Goal: Find specific page/section: Find specific page/section

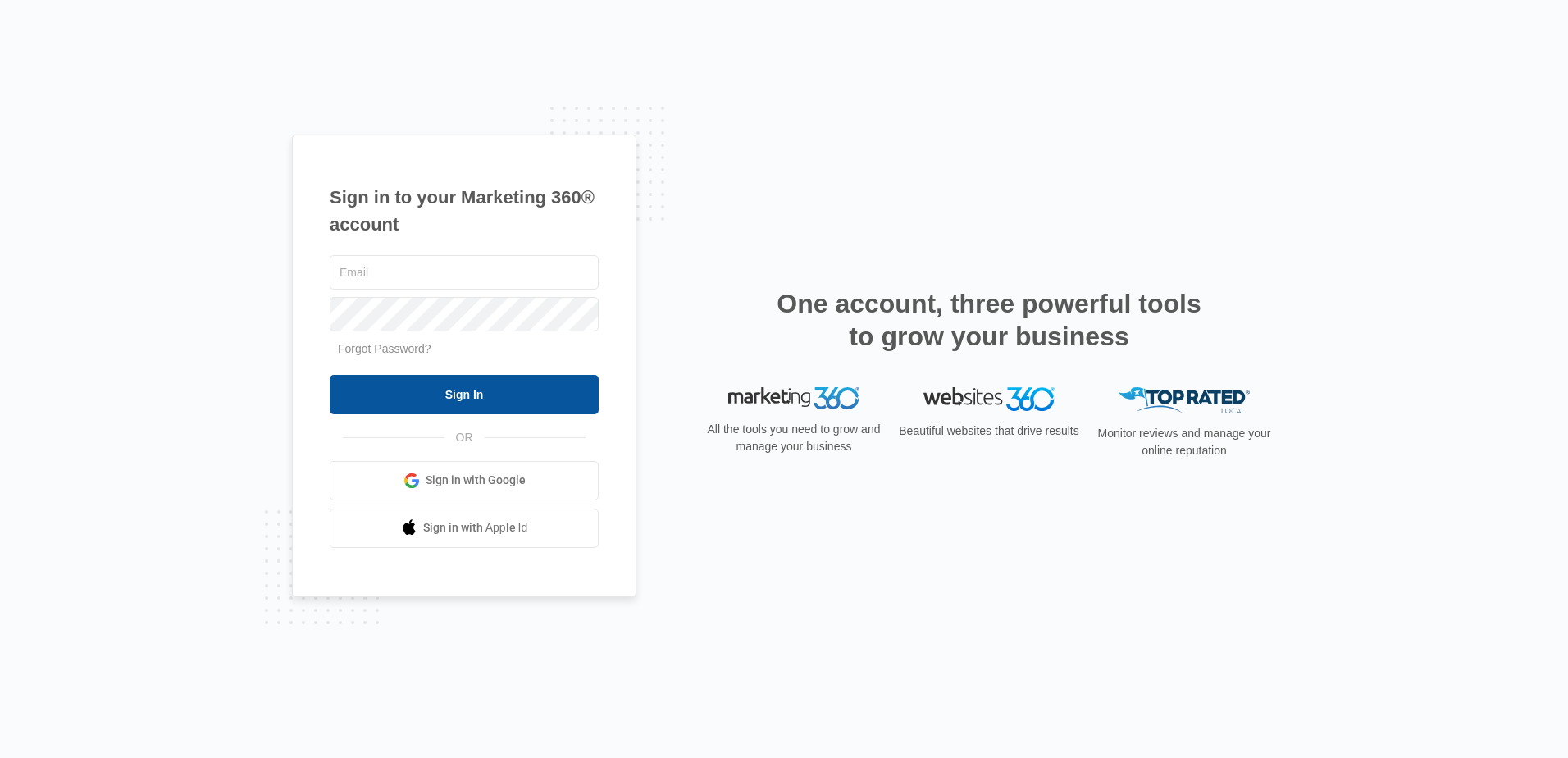
type input "[EMAIL_ADDRESS][DOMAIN_NAME]"
click at [496, 379] on input "Sign In" at bounding box center [464, 394] width 269 height 39
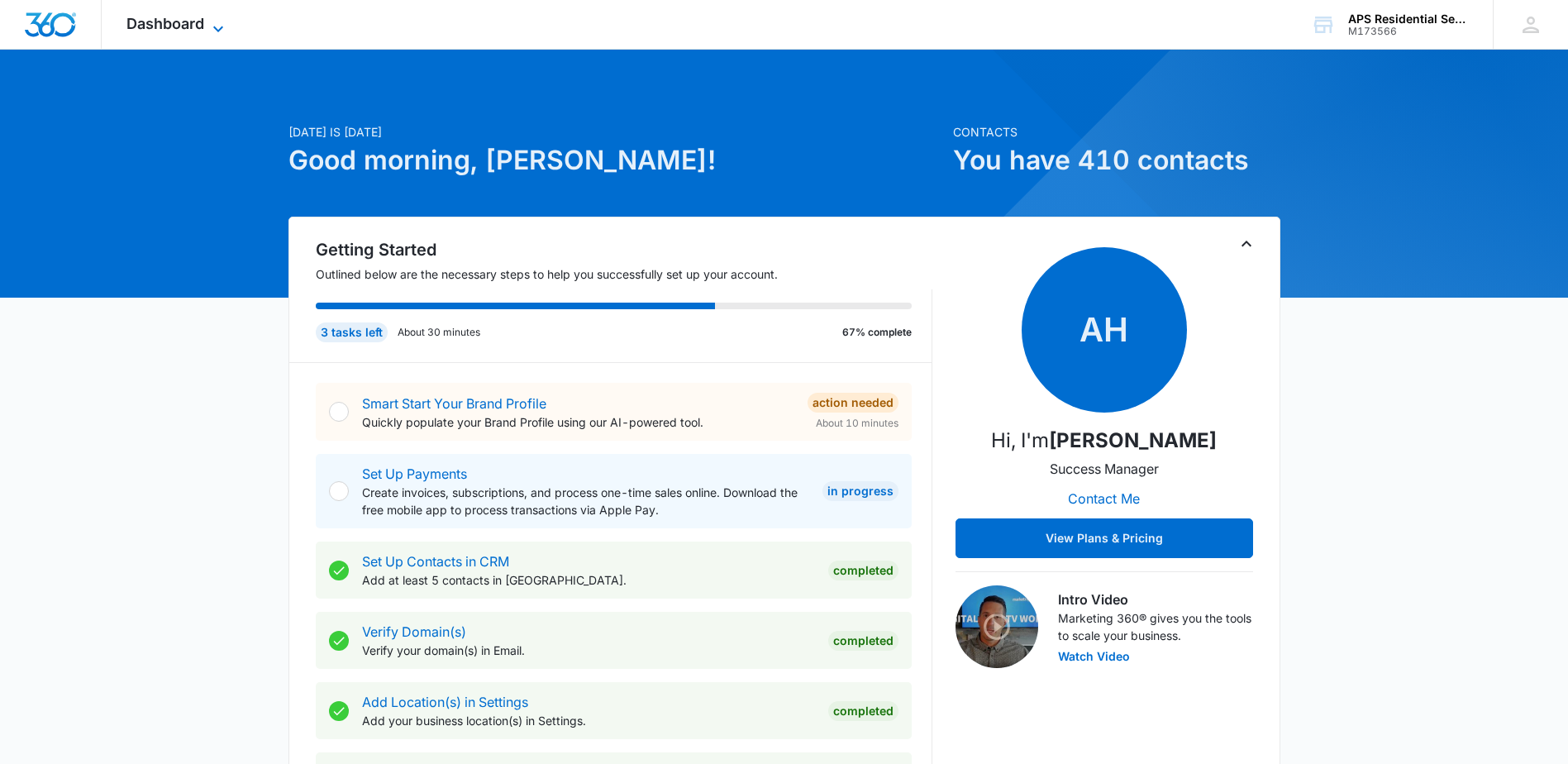
click at [200, 31] on span "Dashboard" at bounding box center [166, 23] width 77 height 17
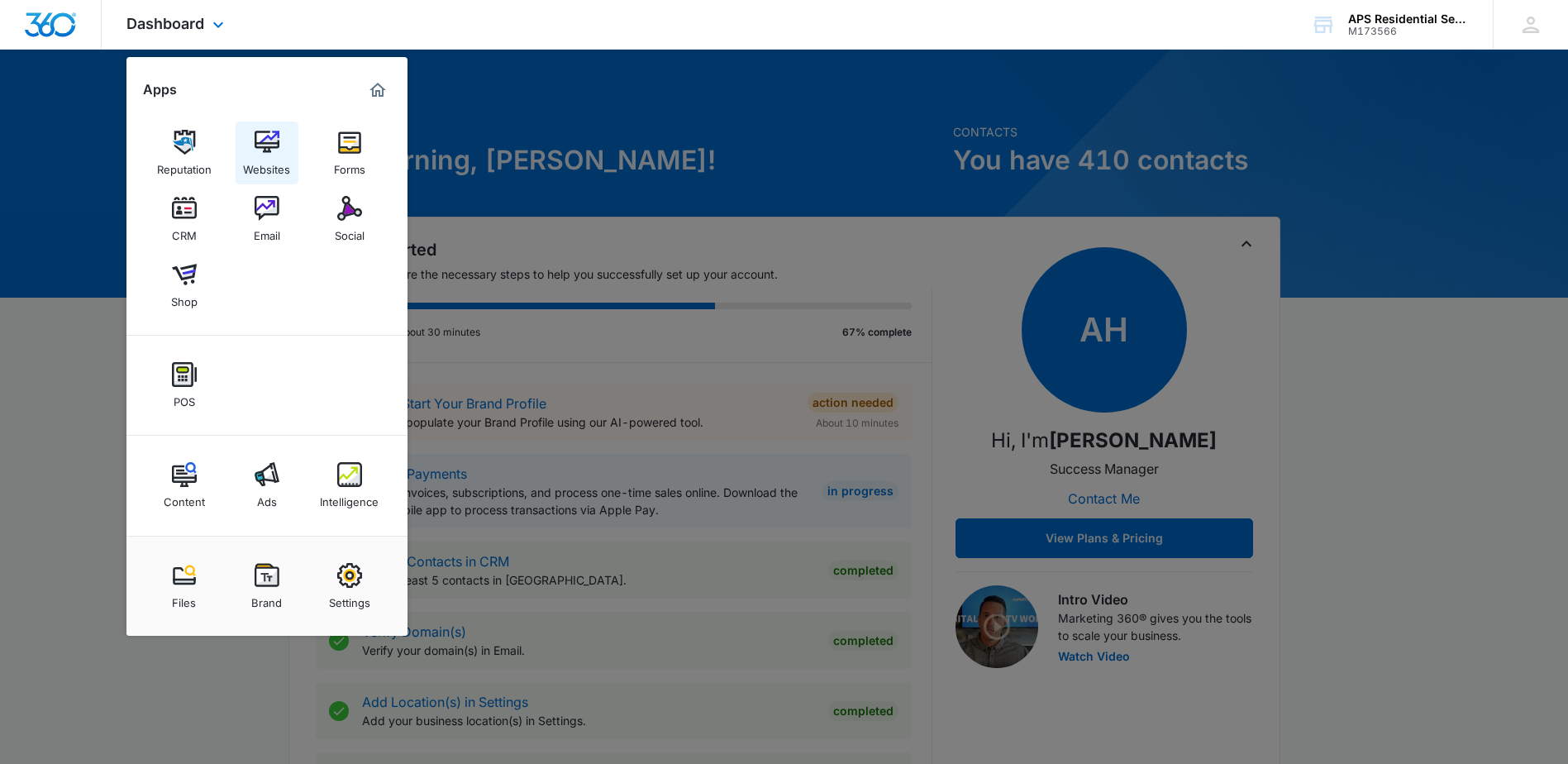
click at [268, 157] on div "Websites" at bounding box center [266, 166] width 47 height 21
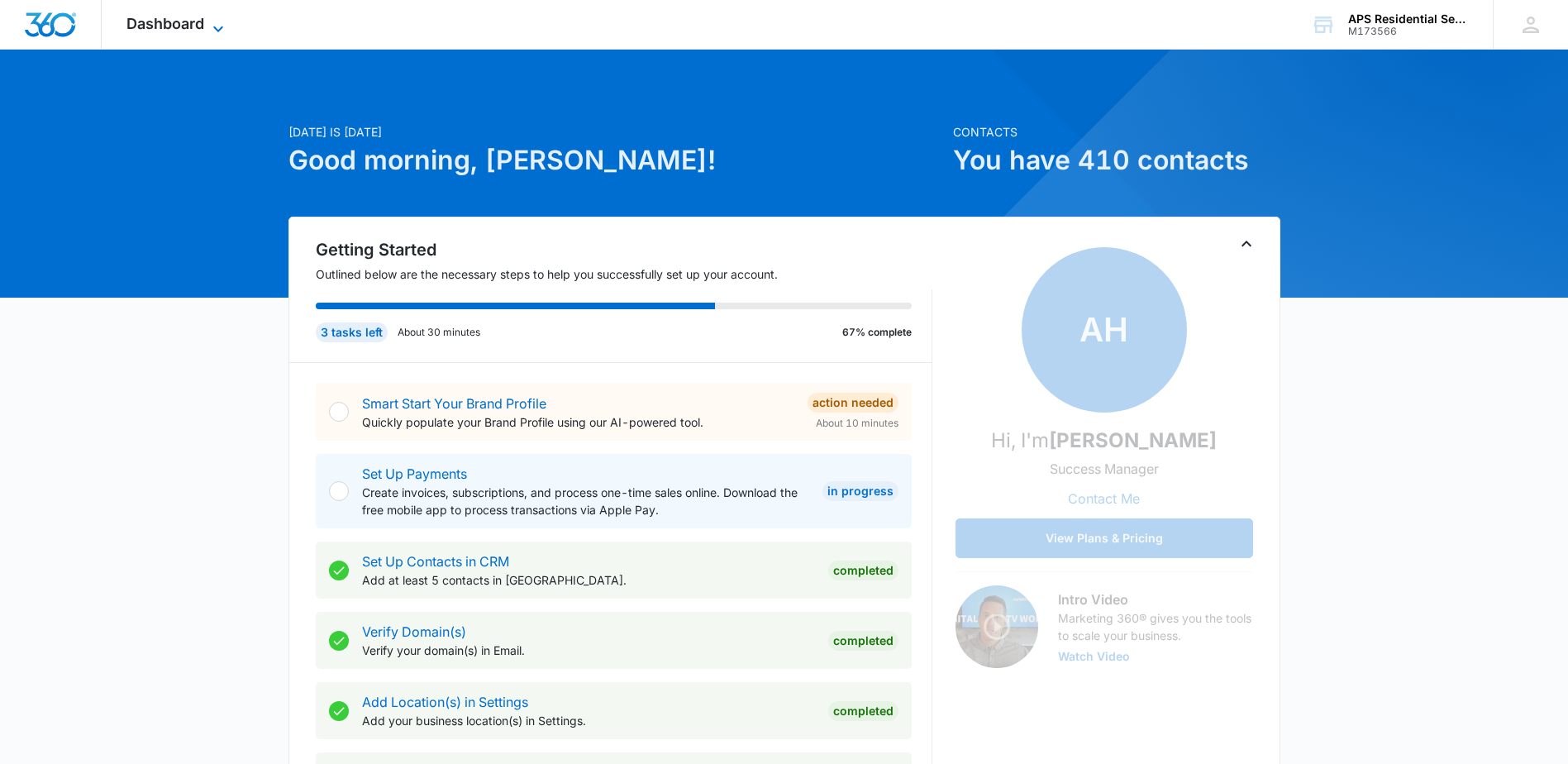
click at [215, 31] on icon at bounding box center [218, 29] width 19 height 19
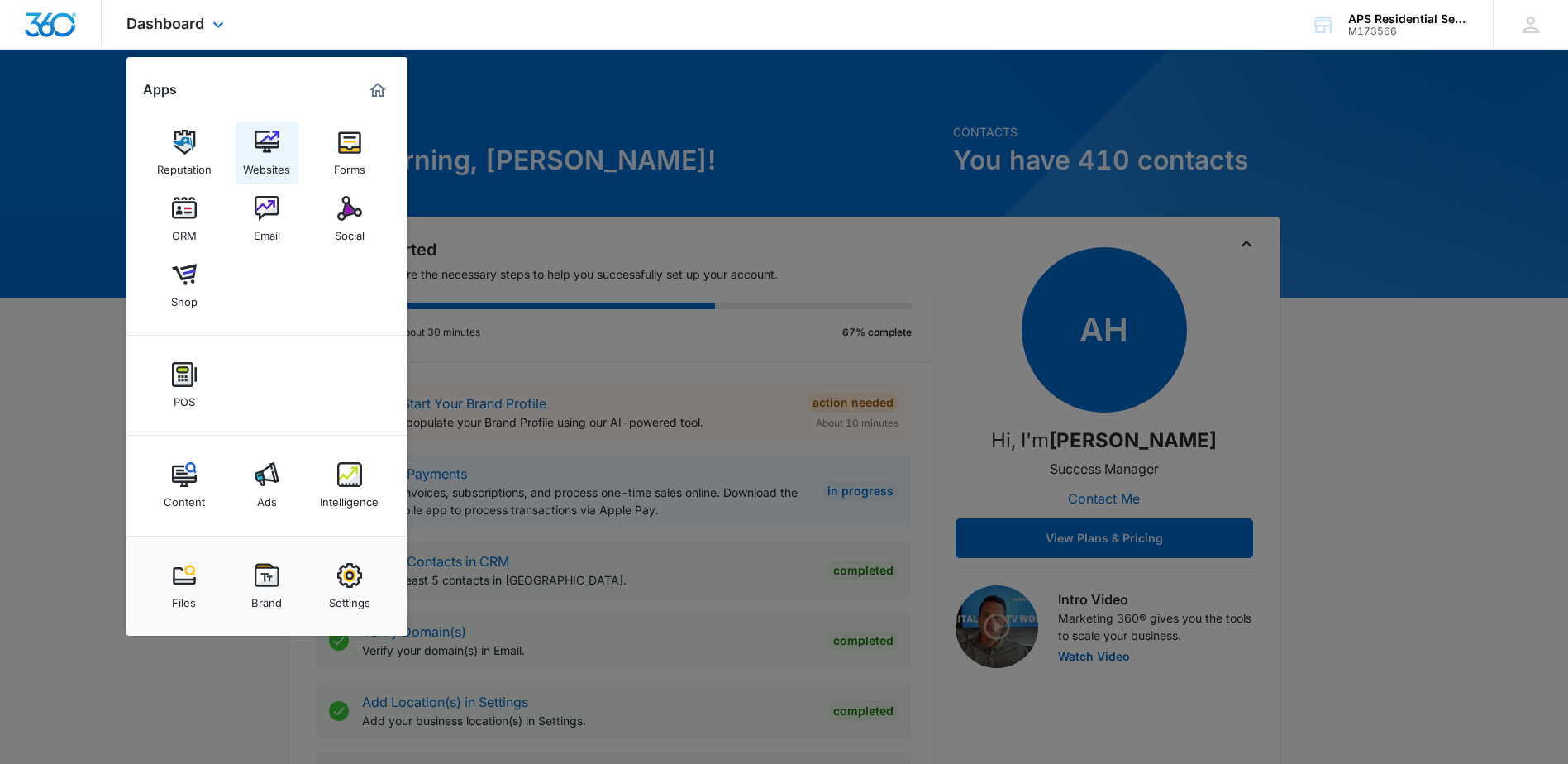
click at [278, 161] on div "Websites" at bounding box center [266, 166] width 47 height 21
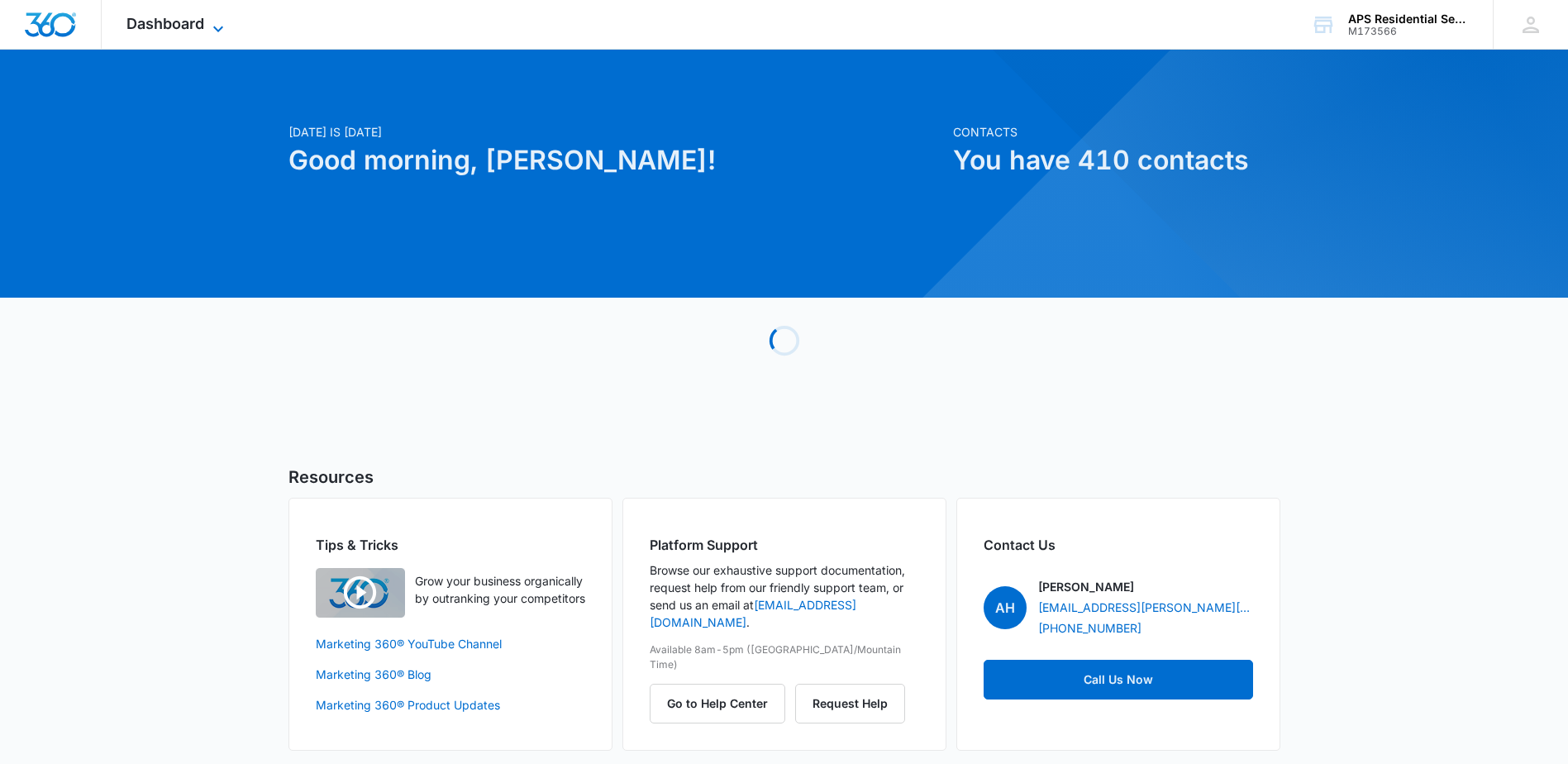
click at [153, 28] on span "Dashboard" at bounding box center [166, 23] width 77 height 17
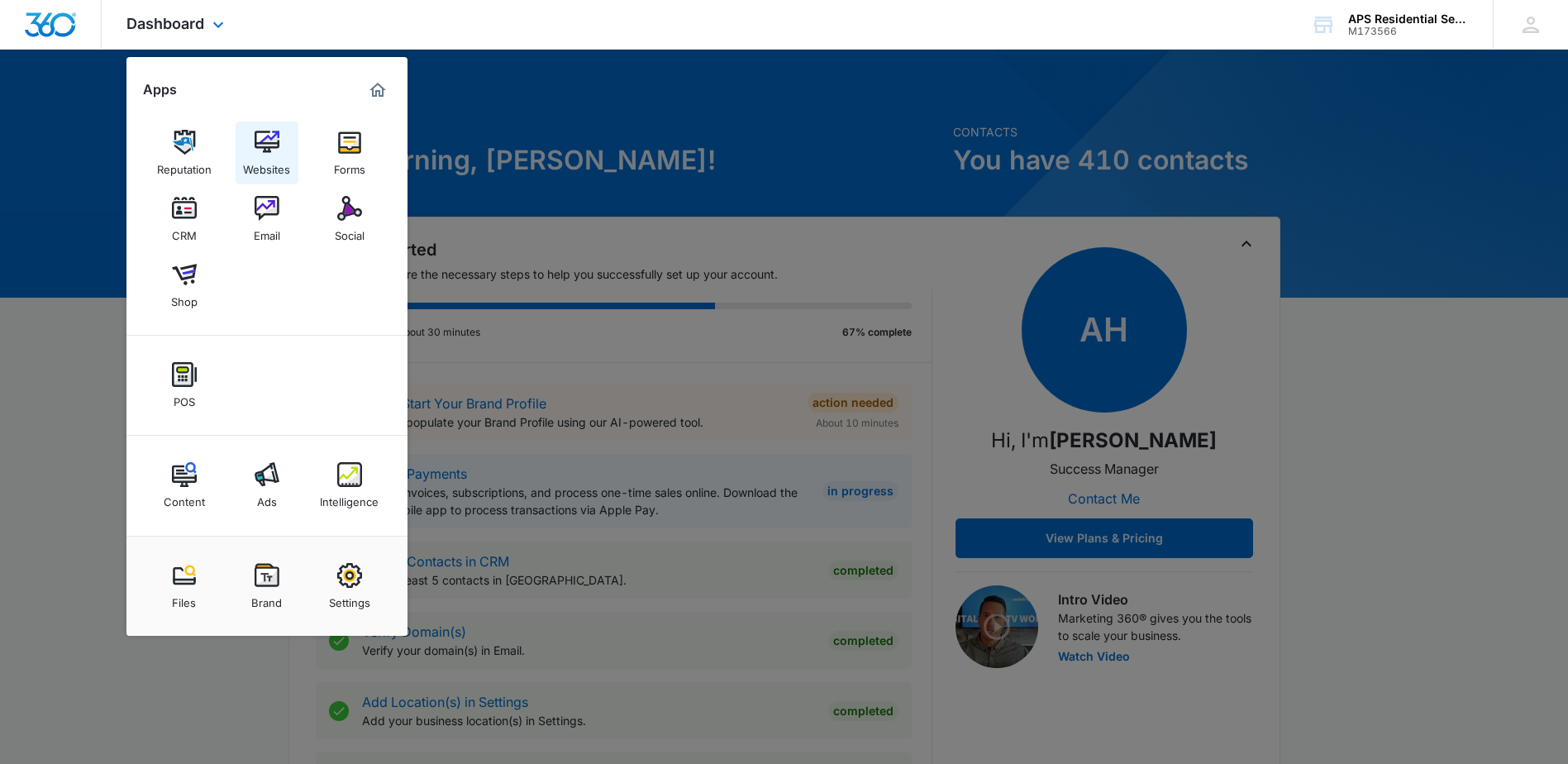
click at [263, 166] on div "Websites" at bounding box center [266, 166] width 47 height 21
